Goal: Information Seeking & Learning: Learn about a topic

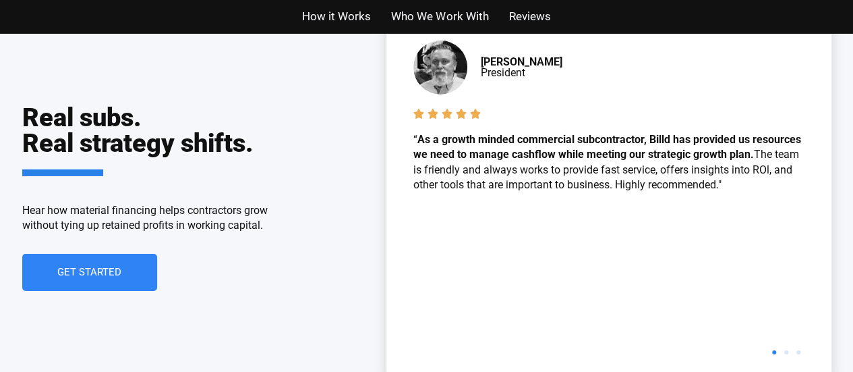
scroll to position [2197, 0]
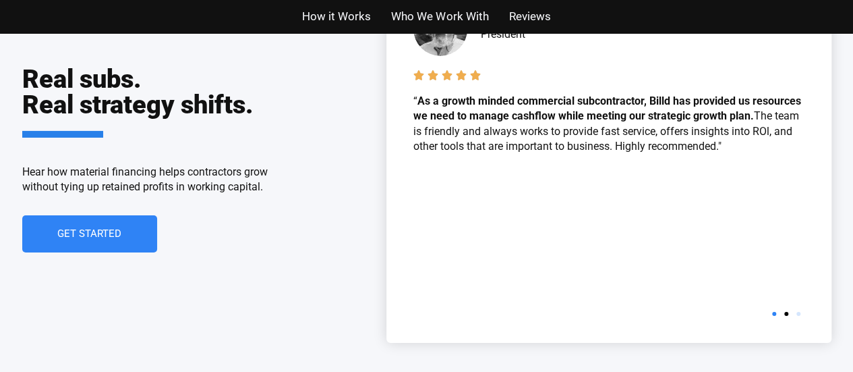
click at [784, 316] on span "Go to slide 2" at bounding box center [786, 314] width 4 height 4
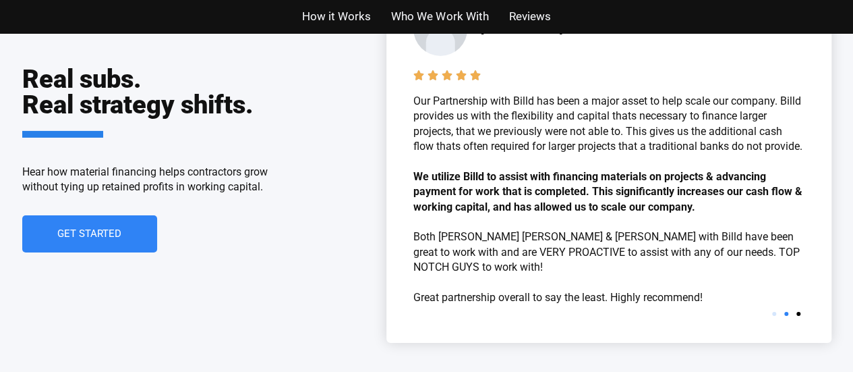
click at [799, 316] on span "Go to slide 3" at bounding box center [798, 314] width 4 height 4
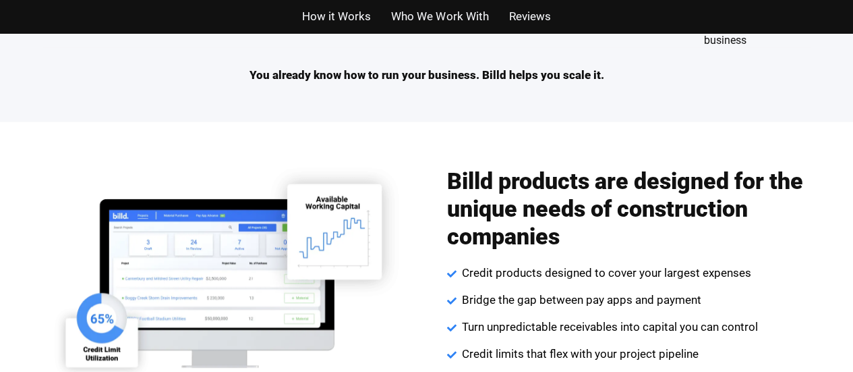
scroll to position [1513, 0]
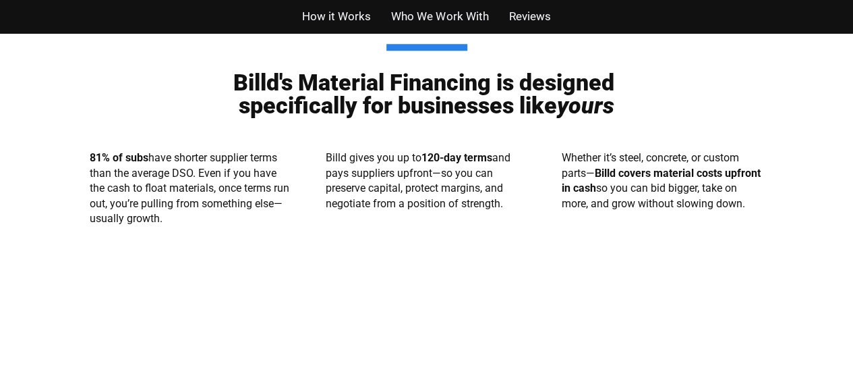
scroll to position [747, 0]
